Goal: Transaction & Acquisition: Download file/media

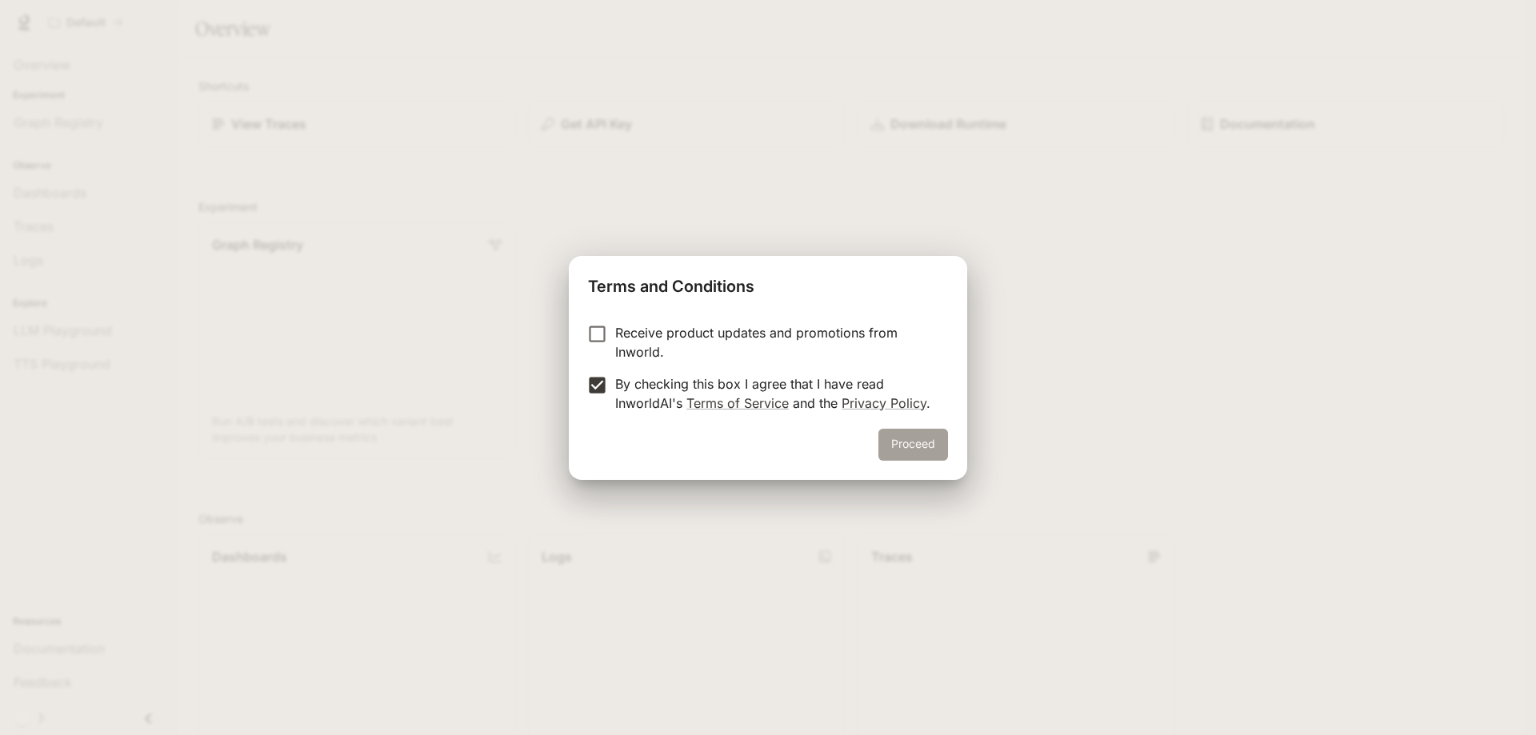
click at [904, 444] on button "Proceed" at bounding box center [913, 445] width 70 height 32
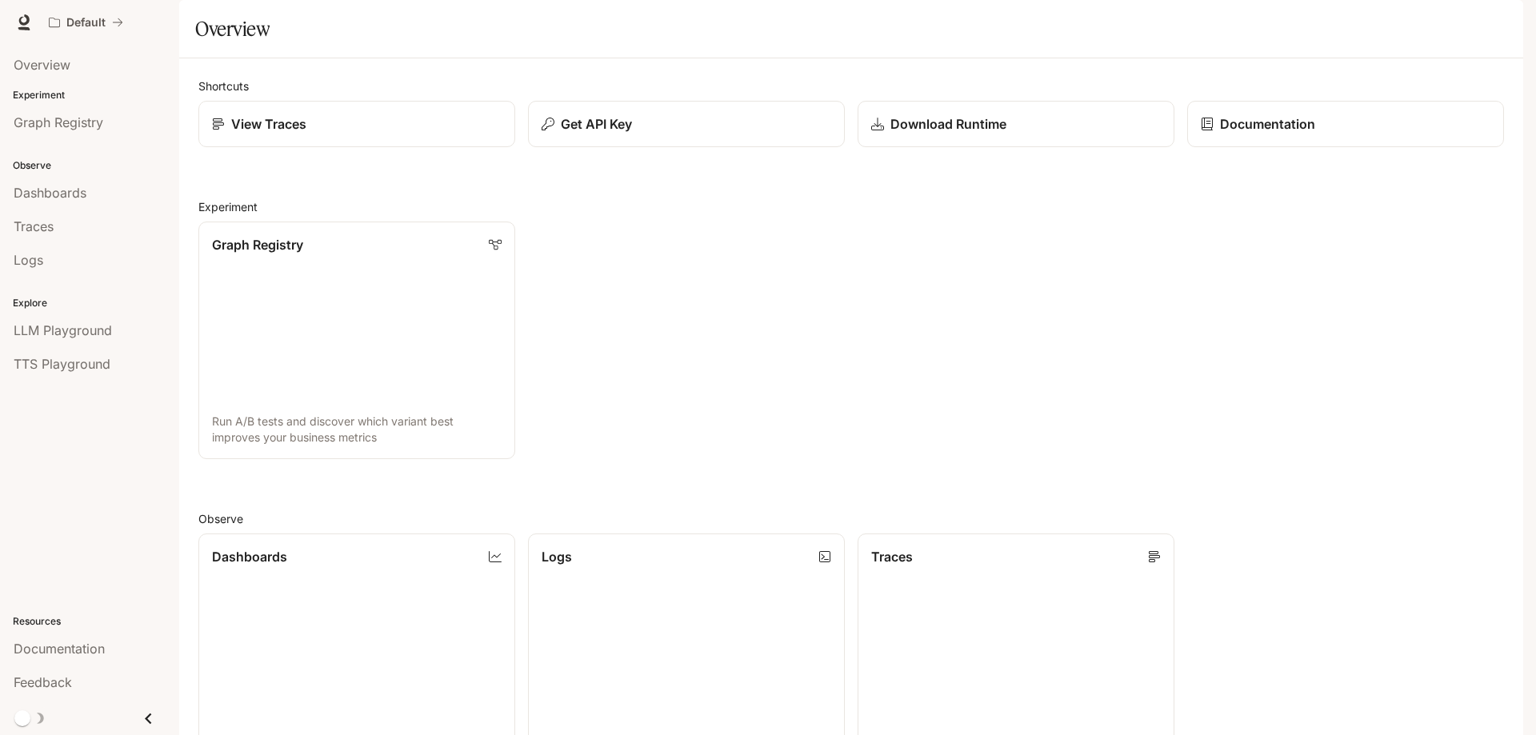
click at [1493, 19] on img "button" at bounding box center [1500, 22] width 22 height 22
click at [1417, 6] on div at bounding box center [768, 367] width 1536 height 735
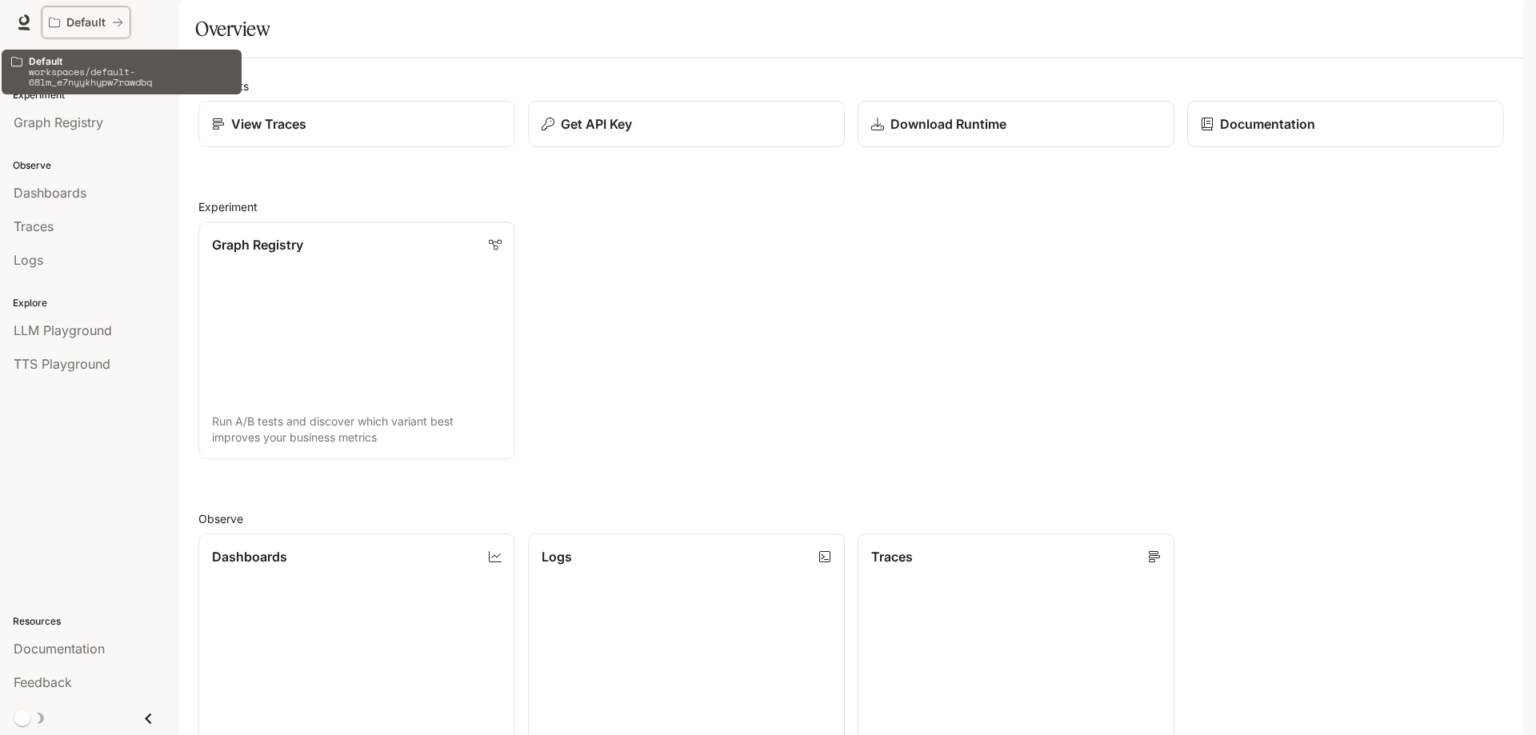
click at [105, 22] on p "Default" at bounding box center [85, 23] width 39 height 14
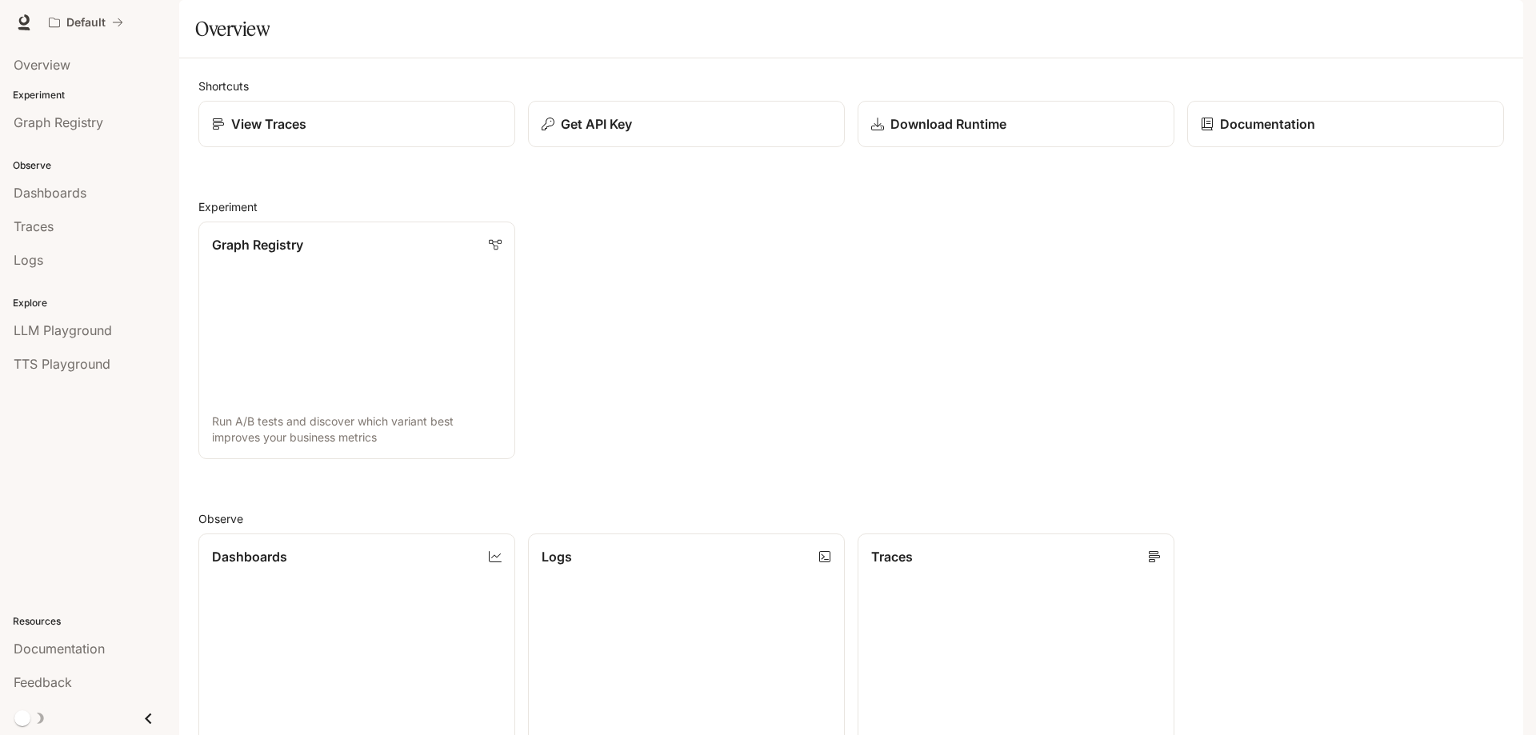
click at [142, 719] on icon "Close drawer" at bounding box center [149, 719] width 22 height 22
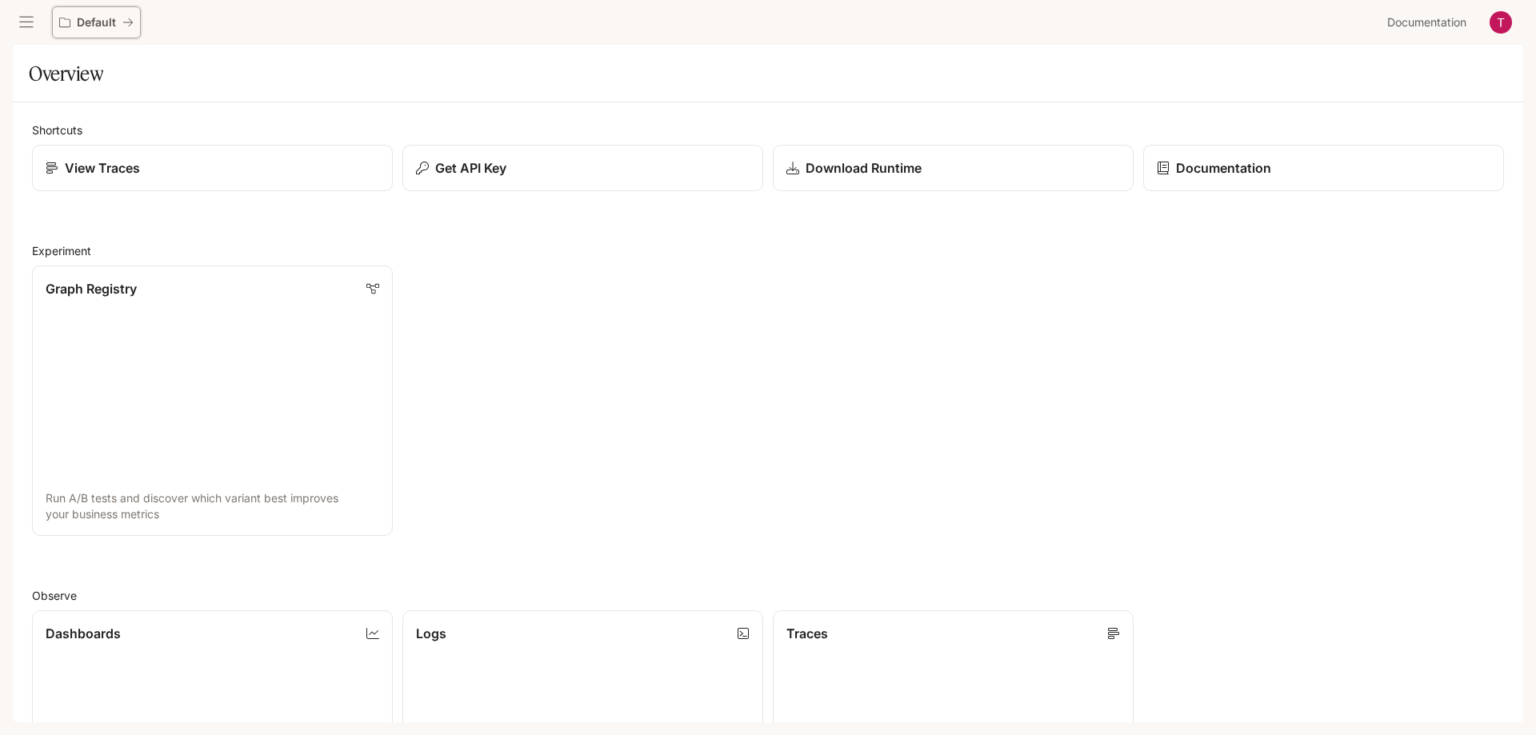
click at [129, 23] on icon "All workspaces" at bounding box center [127, 22] width 11 height 11
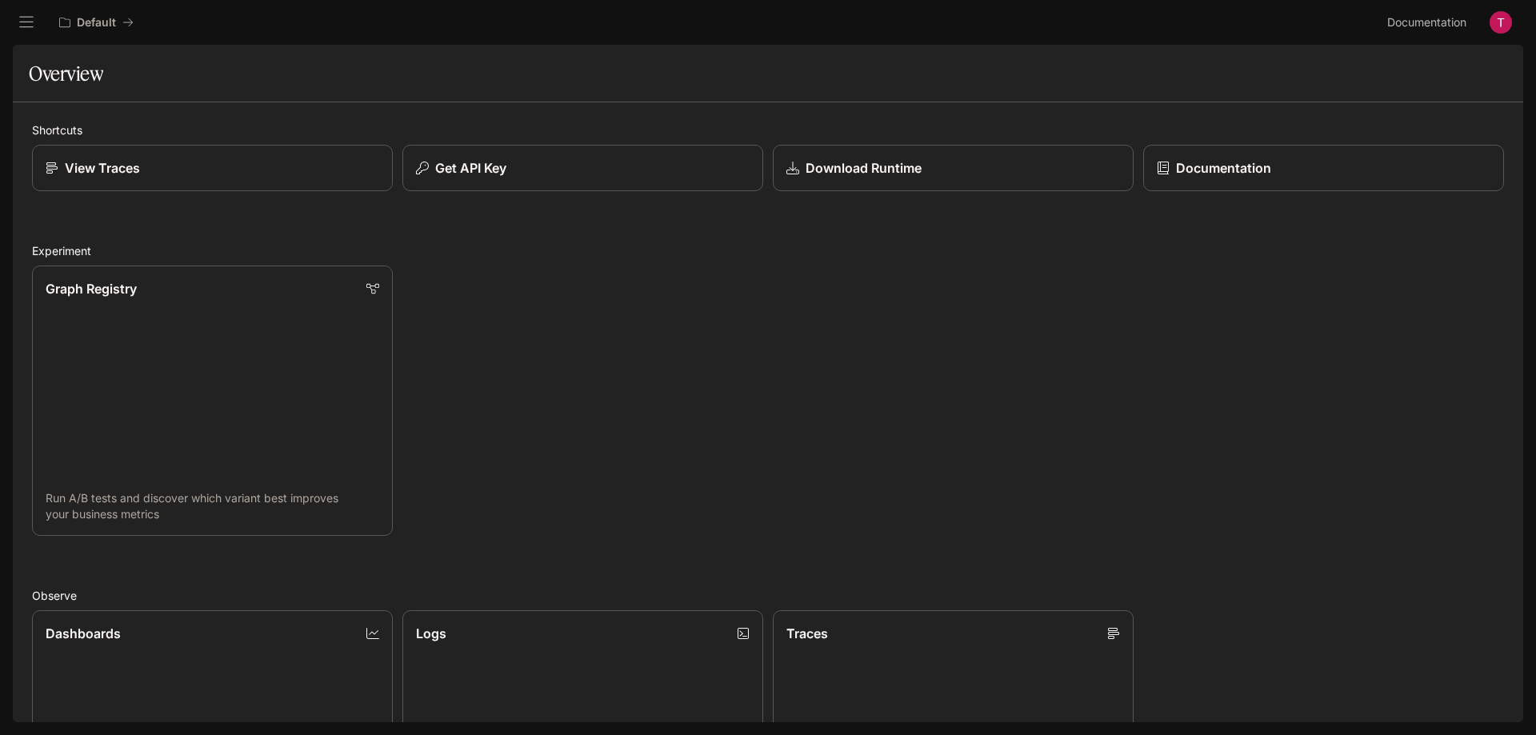
click at [932, 457] on div "Graph Registry Run A/B tests and discover which variant best improves your busi…" at bounding box center [762, 396] width 1481 height 280
click at [849, 186] on link "Download Runtime" at bounding box center [953, 168] width 365 height 47
click at [38, 23] on button "open drawer" at bounding box center [26, 22] width 29 height 29
